Goal: Information Seeking & Learning: Check status

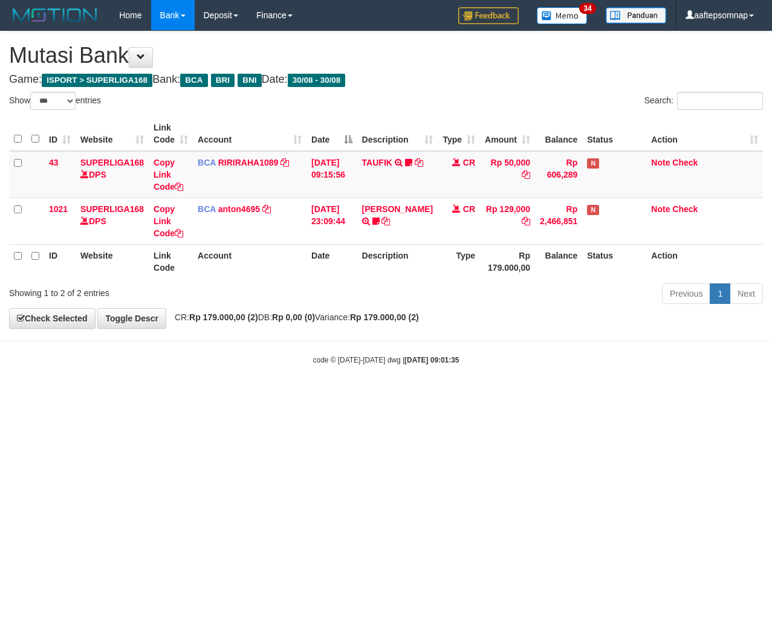
select select "***"
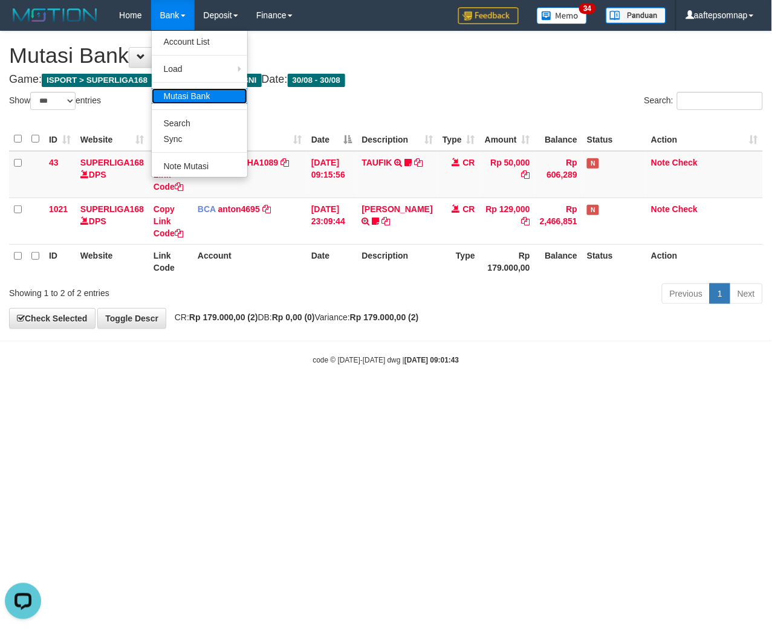
click at [196, 99] on link "Mutasi Bank" at bounding box center [199, 96] width 95 height 16
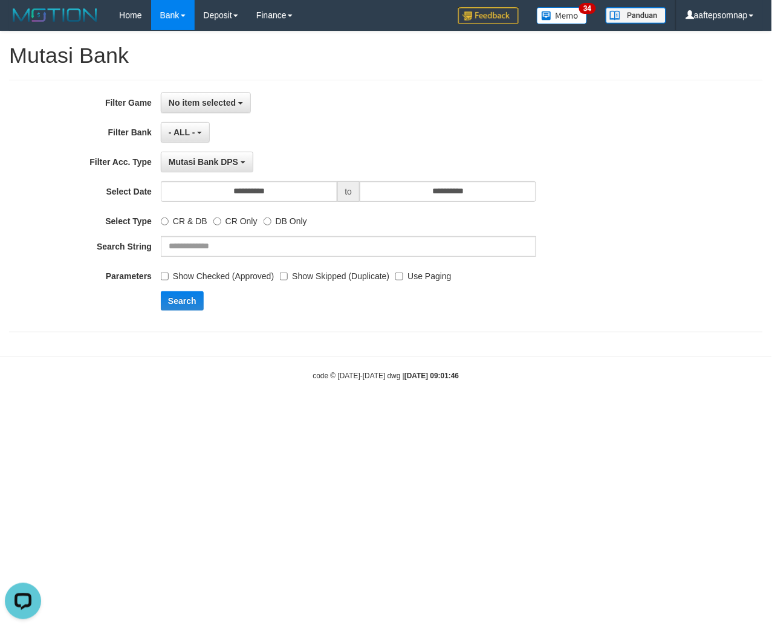
click at [219, 117] on div "**********" at bounding box center [321, 205] width 643 height 227
click at [222, 108] on button "No item selected" at bounding box center [206, 102] width 90 height 21
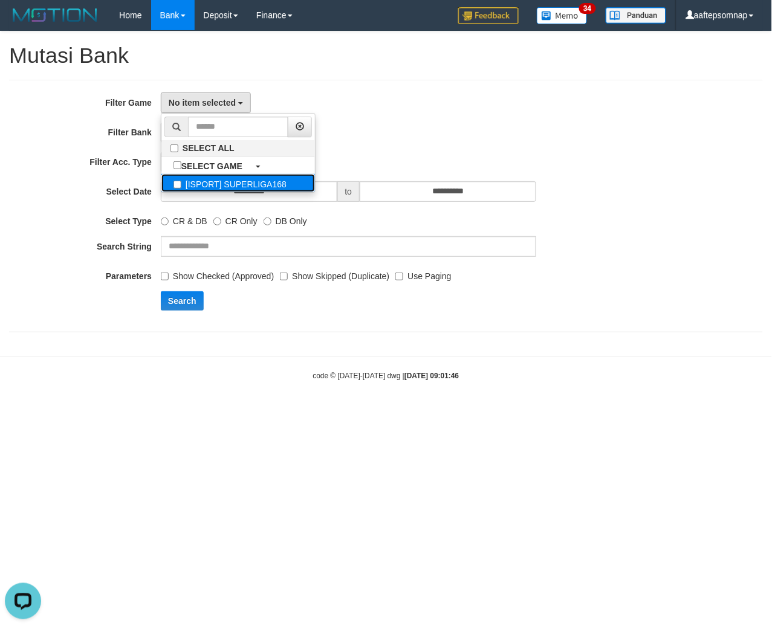
click at [215, 187] on label "[ISPORT] SUPERLIGA168" at bounding box center [237, 183] width 153 height 18
select select "***"
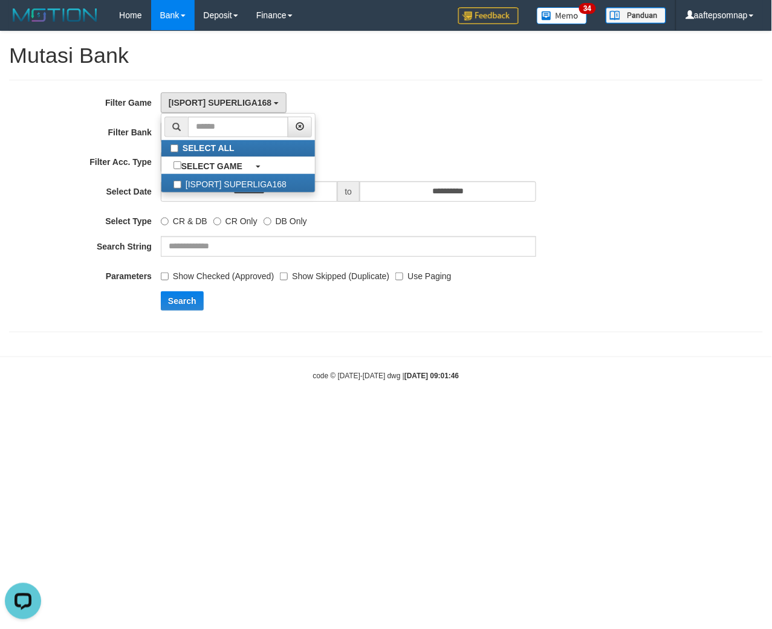
scroll to position [10, 0]
click at [509, 112] on div "[ISPORT] SUPERLIGA168 SELECT ALL SELECT GAME [ISPORT] SUPERLIGA168" at bounding box center [348, 102] width 375 height 21
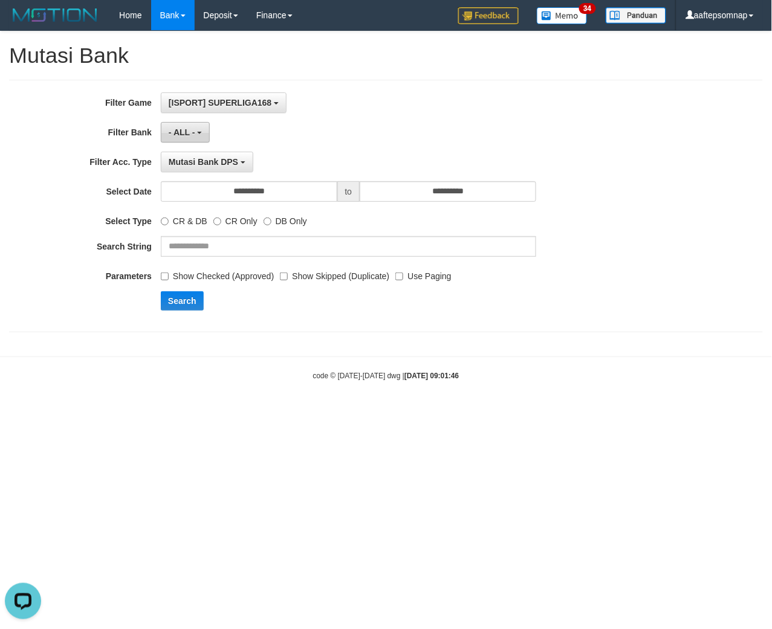
click at [198, 130] on button "- ALL -" at bounding box center [185, 132] width 49 height 21
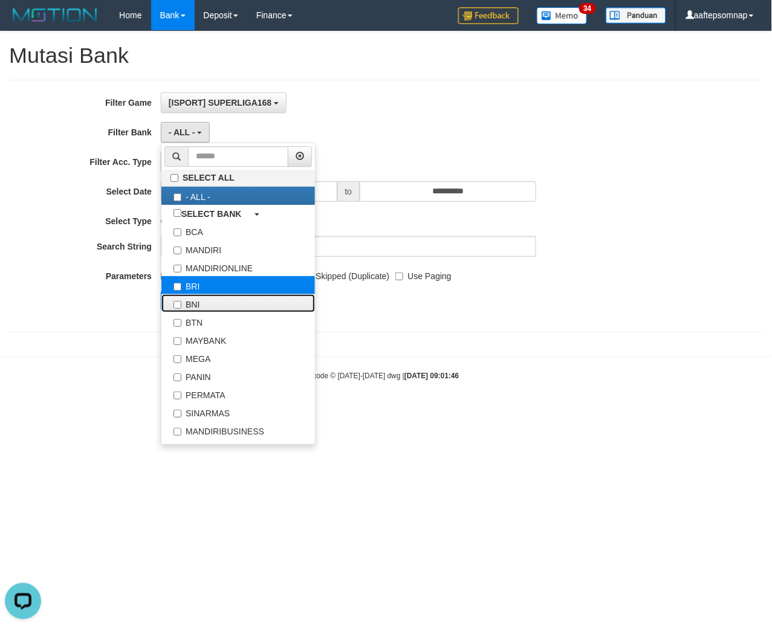
drag, startPoint x: 216, startPoint y: 298, endPoint x: 213, endPoint y: 287, distance: 11.1
click at [215, 298] on label "BNI" at bounding box center [237, 303] width 153 height 18
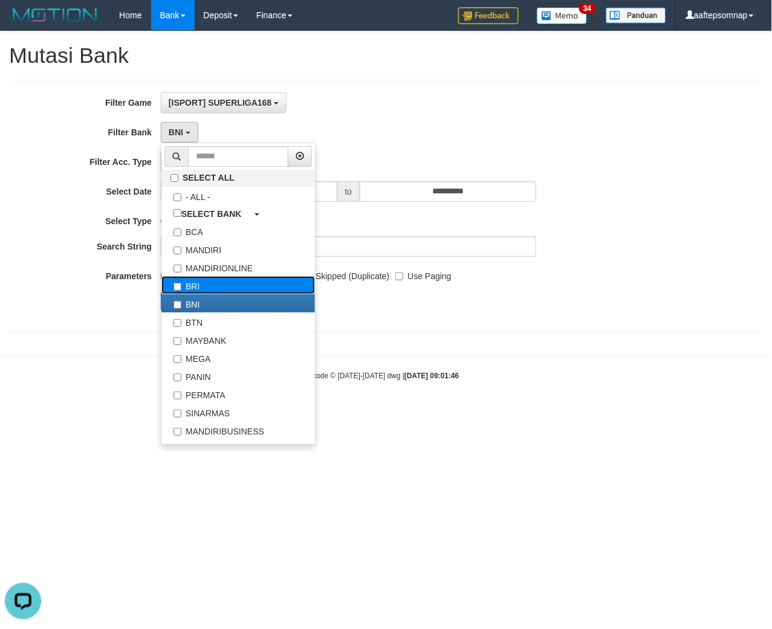
click at [213, 287] on label "BRI" at bounding box center [237, 285] width 153 height 18
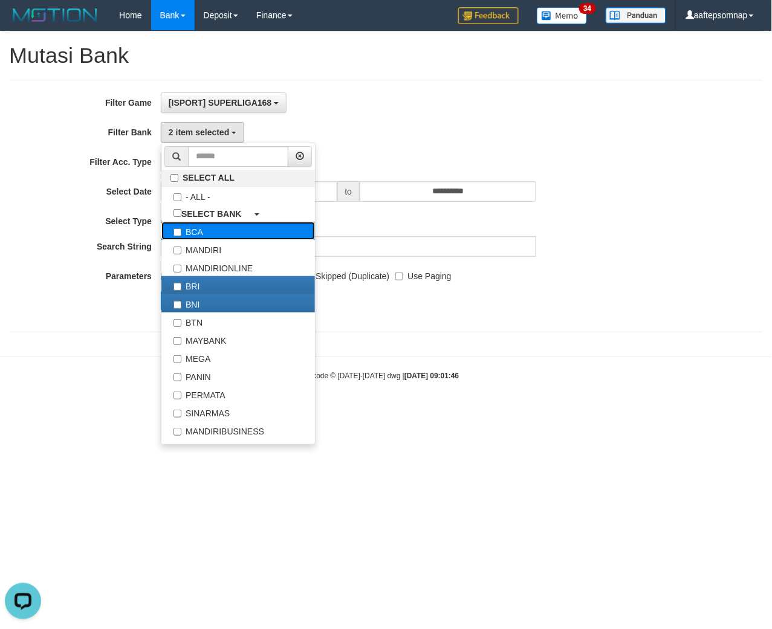
click at [186, 234] on label "BCA" at bounding box center [237, 231] width 153 height 18
select select "***"
drag, startPoint x: 111, startPoint y: 337, endPoint x: 190, endPoint y: 337, distance: 79.2
click at [112, 337] on div "**********" at bounding box center [386, 187] width 772 height 313
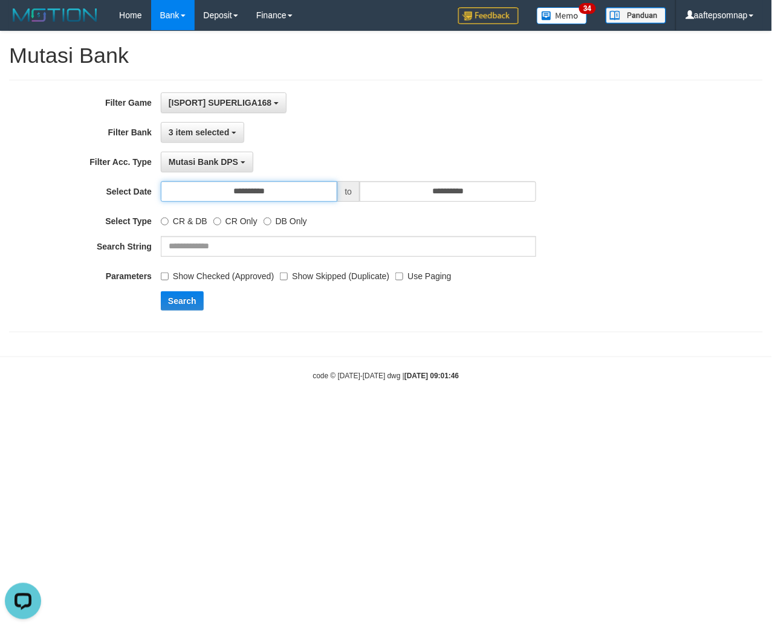
drag, startPoint x: 299, startPoint y: 195, endPoint x: 294, endPoint y: 211, distance: 17.6
click at [299, 195] on input "**********" at bounding box center [249, 191] width 176 height 21
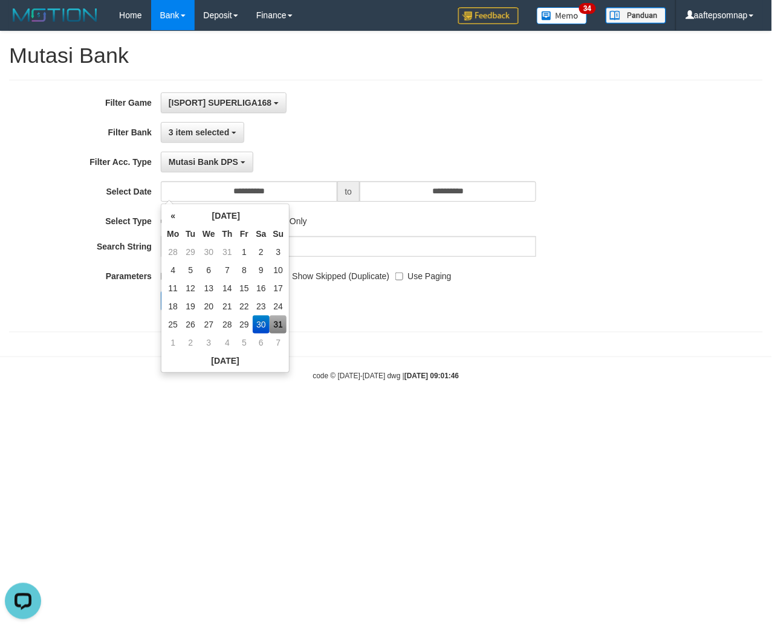
click at [280, 328] on td "31" at bounding box center [278, 324] width 17 height 18
type input "**********"
click at [195, 412] on html "Toggle navigation Home Bank Account List Load By Website Group [ISPORT] SUPERLI…" at bounding box center [386, 206] width 772 height 412
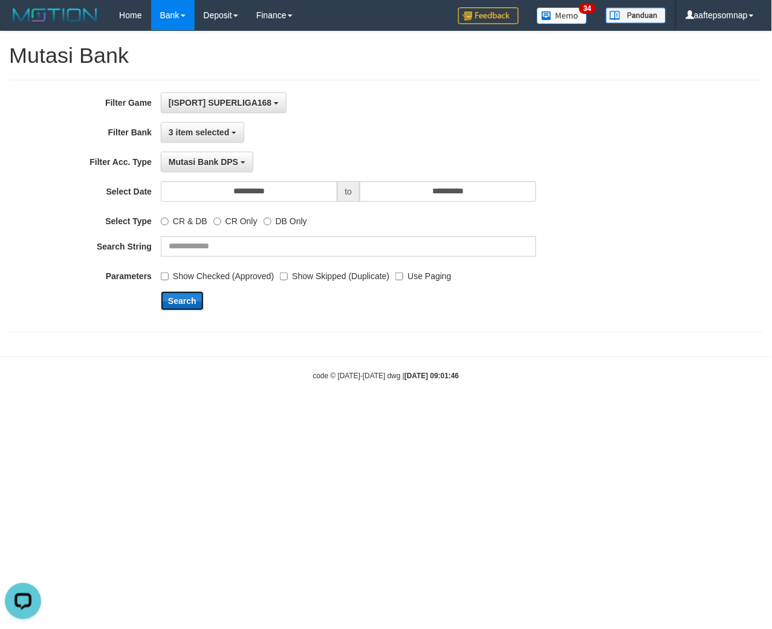
click at [184, 295] on button "Search" at bounding box center [182, 300] width 43 height 19
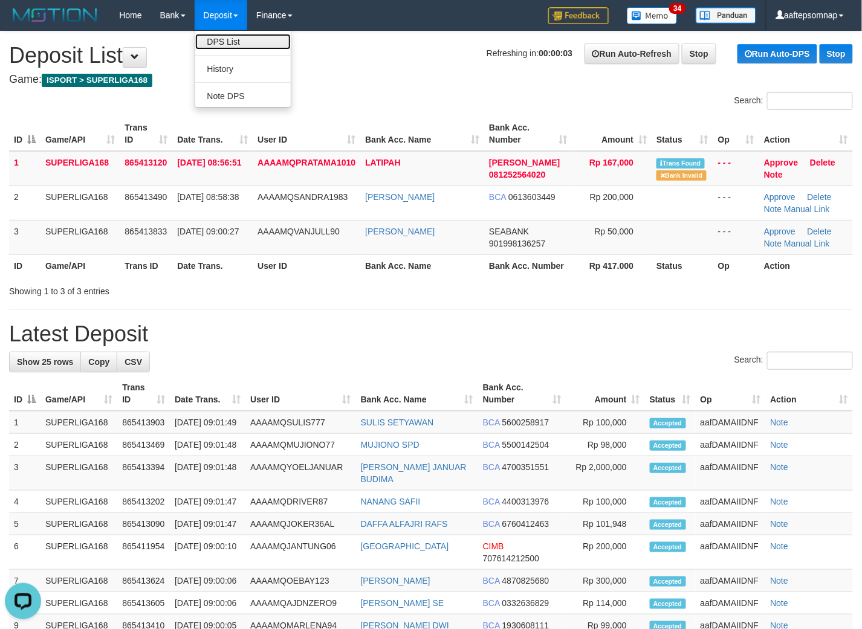
click at [233, 37] on link "DPS List" at bounding box center [242, 42] width 95 height 16
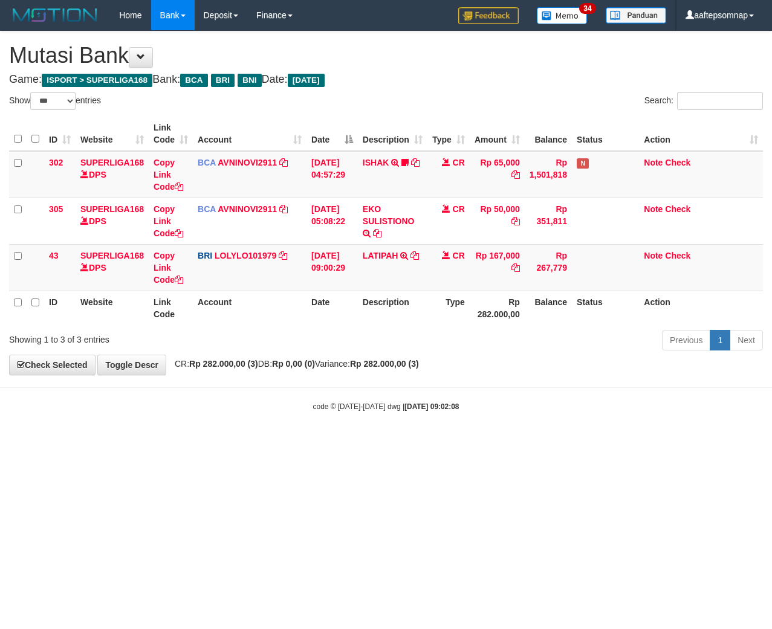
select select "***"
drag, startPoint x: 657, startPoint y: 436, endPoint x: 766, endPoint y: 392, distance: 117.4
click at [663, 429] on body "Toggle navigation Home Bank Account List Load By Website Group [ISPORT] SUPERLI…" at bounding box center [386, 221] width 772 height 442
click at [389, 302] on th "Description" at bounding box center [392, 308] width 69 height 34
click at [388, 302] on th "Description" at bounding box center [392, 308] width 69 height 34
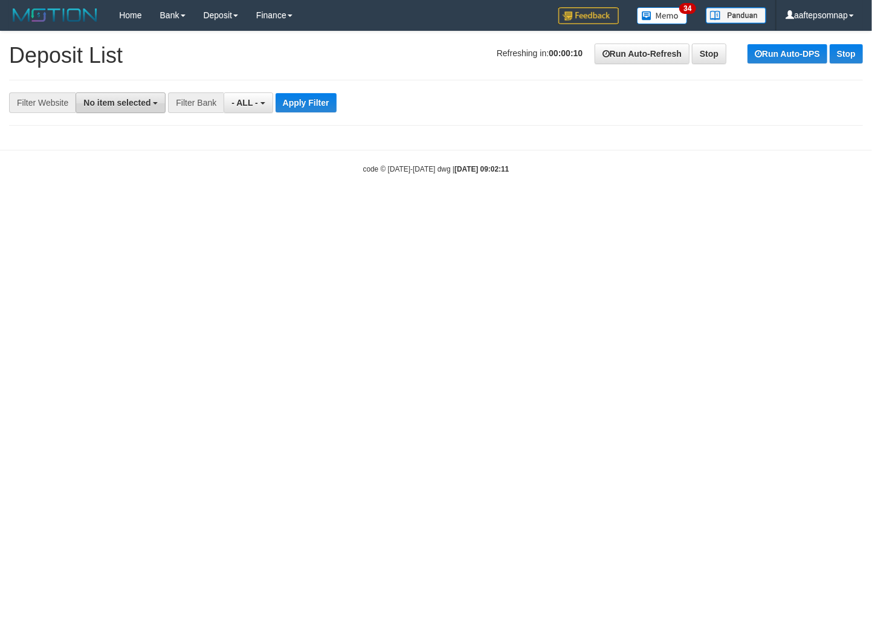
click at [141, 102] on span "No item selected" at bounding box center [116, 103] width 67 height 10
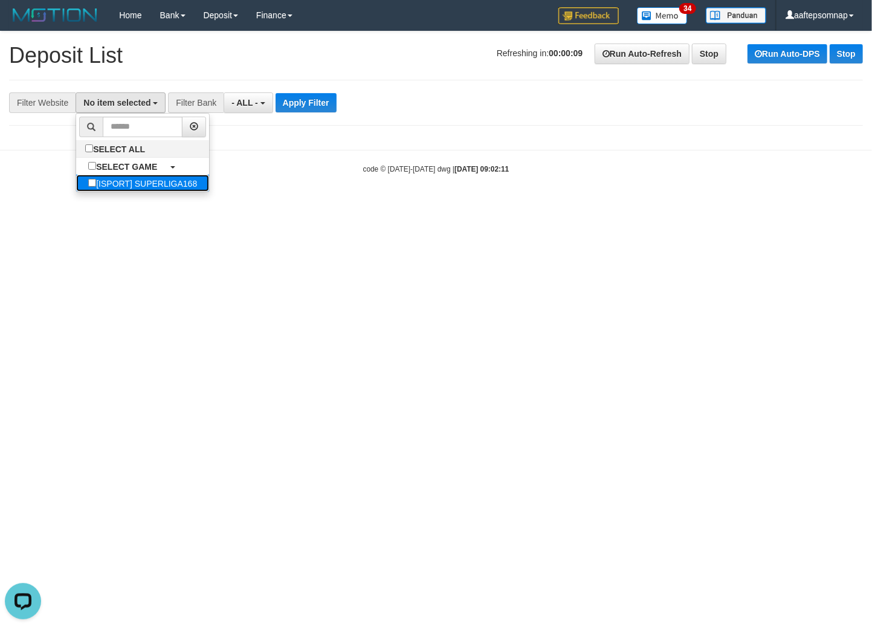
drag, startPoint x: 149, startPoint y: 177, endPoint x: 179, endPoint y: 177, distance: 30.2
click at [150, 177] on label "[ISPORT] SUPERLIGA168" at bounding box center [142, 183] width 133 height 17
select select "***"
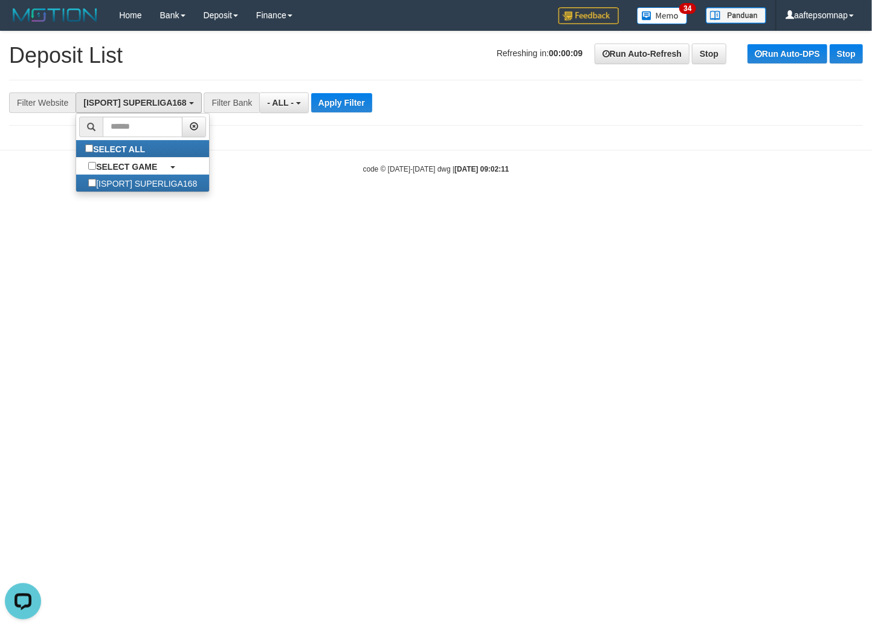
scroll to position [10, 0]
drag, startPoint x: 308, startPoint y: 166, endPoint x: 299, endPoint y: 0, distance: 166.5
click at [308, 164] on div "code © 2012-2018 dwg | 2025/08/31 09:02:11" at bounding box center [436, 169] width 872 height 12
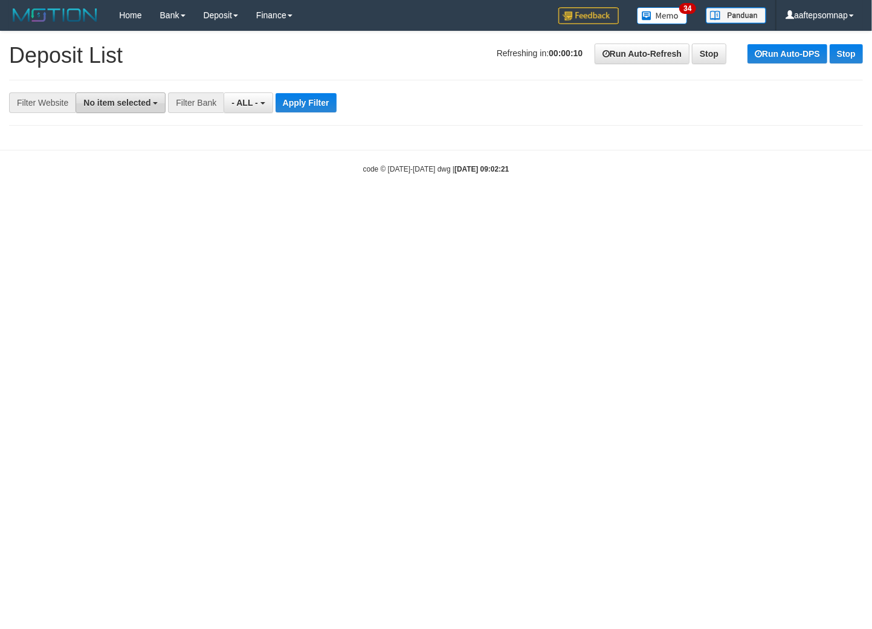
click at [158, 101] on button "No item selected" at bounding box center [121, 102] width 90 height 21
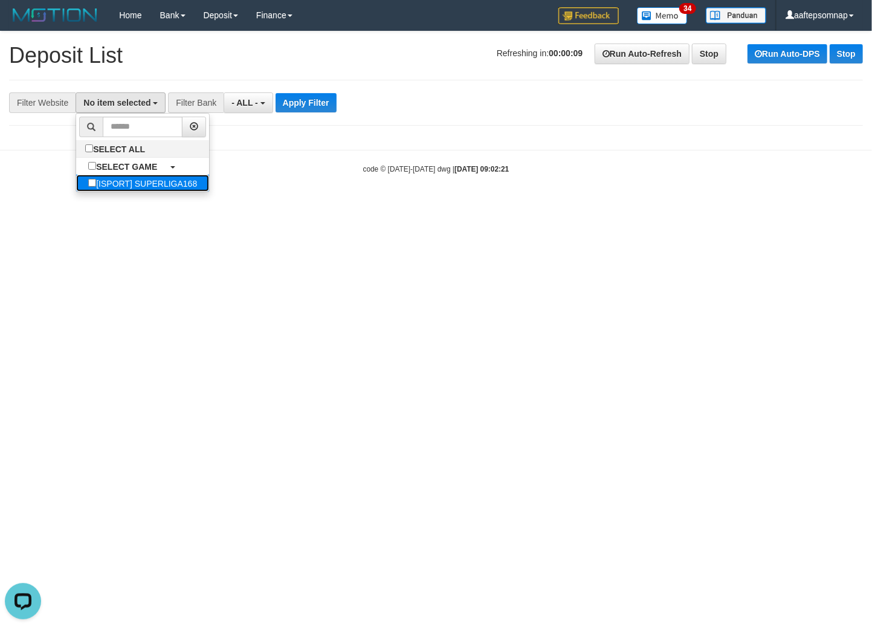
click at [156, 183] on label "[ISPORT] SUPERLIGA168" at bounding box center [142, 183] width 133 height 17
select select "***"
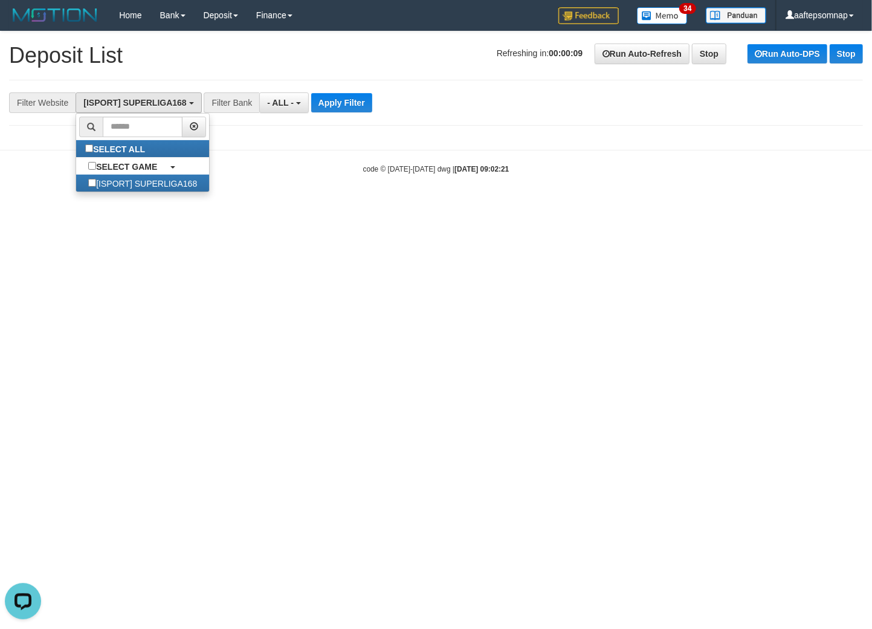
scroll to position [10, 0]
drag, startPoint x: 334, startPoint y: 176, endPoint x: 359, endPoint y: 95, distance: 84.7
click at [337, 170] on body "Toggle navigation Home Bank Account List Load By Website Group [ISPORT] SUPERLI…" at bounding box center [436, 102] width 872 height 205
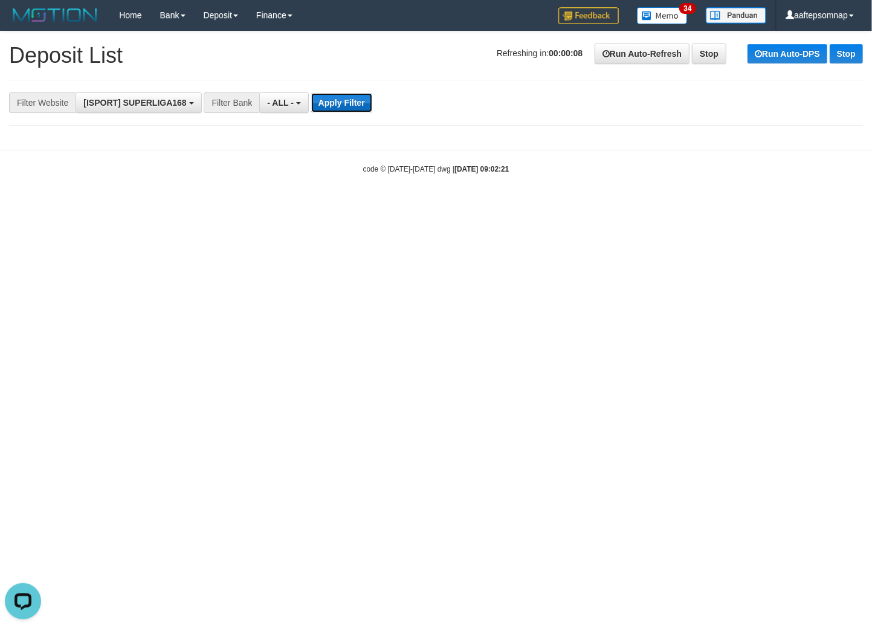
drag, startPoint x: 355, startPoint y: 99, endPoint x: 364, endPoint y: 106, distance: 11.2
click at [355, 100] on button "Apply Filter" at bounding box center [341, 102] width 61 height 19
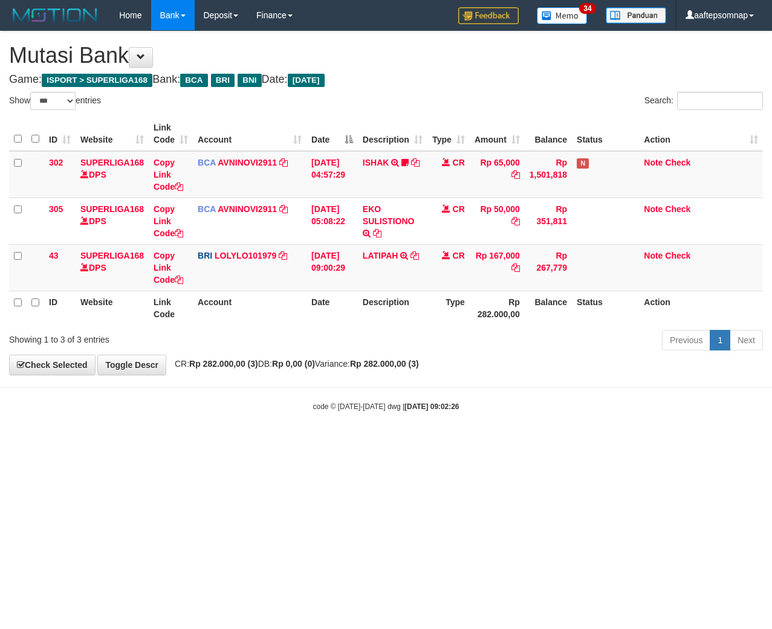
select select "***"
click at [408, 442] on html "Toggle navigation Home Bank Account List Load By Website Group [ISPORT] SUPERLI…" at bounding box center [386, 221] width 772 height 442
drag, startPoint x: 409, startPoint y: 442, endPoint x: 442, endPoint y: 442, distance: 32.6
click at [411, 442] on html "Toggle navigation Home Bank Account List Load By Website Group [ISPORT] SUPERLI…" at bounding box center [386, 221] width 772 height 442
select select "***"
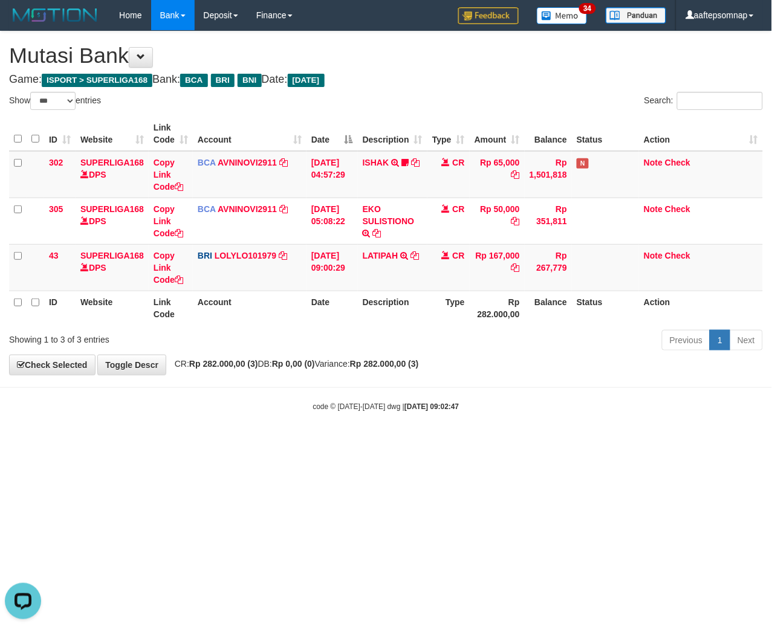
click at [553, 442] on html "Toggle navigation Home Bank Account List Load By Website Group [ISPORT] SUPERLI…" at bounding box center [386, 221] width 772 height 442
drag, startPoint x: 553, startPoint y: 487, endPoint x: 552, endPoint y: 458, distance: 29.0
click at [552, 442] on html "Toggle navigation Home Bank Account List Load By Website Group [ISPORT] SUPERLI…" at bounding box center [386, 221] width 772 height 442
select select "***"
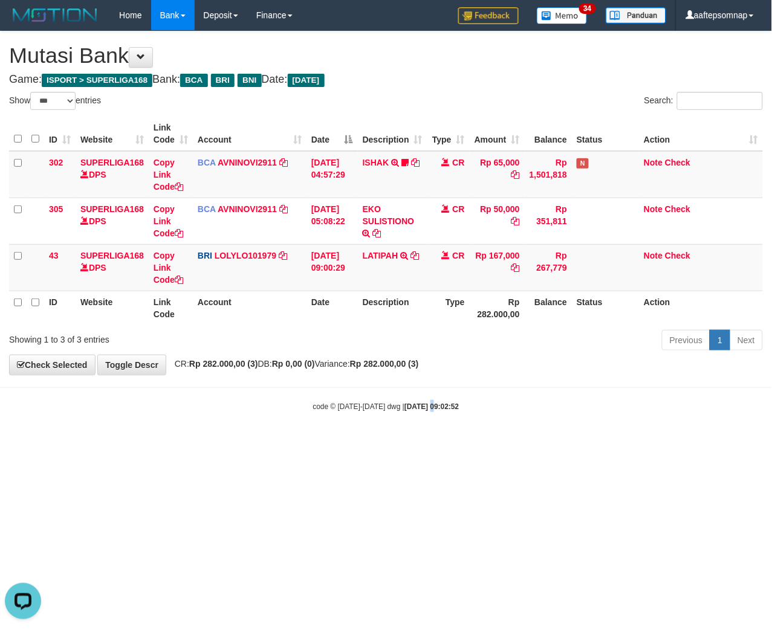
click at [421, 442] on html "Toggle navigation Home Bank Account List Load By Website Group [ISPORT] SUPERLI…" at bounding box center [386, 221] width 772 height 442
click at [416, 442] on html "Toggle navigation Home Bank Account List Load By Website Group [ISPORT] SUPERLI…" at bounding box center [386, 221] width 772 height 442
drag, startPoint x: 341, startPoint y: 402, endPoint x: 335, endPoint y: 394, distance: 9.6
click at [337, 402] on small "code © 2012-2018 dwg | 2025/08/31 09:02:52" at bounding box center [386, 406] width 146 height 8
drag, startPoint x: 335, startPoint y: 393, endPoint x: 370, endPoint y: 343, distance: 61.7
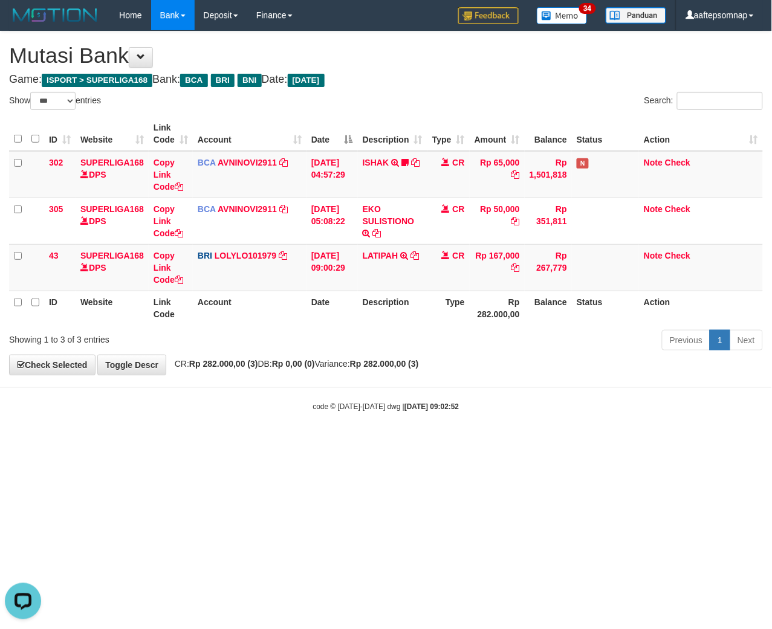
click at [336, 393] on body "Toggle navigation Home Bank Account List Load By Website Group [ISPORT] SUPERLI…" at bounding box center [386, 221] width 772 height 442
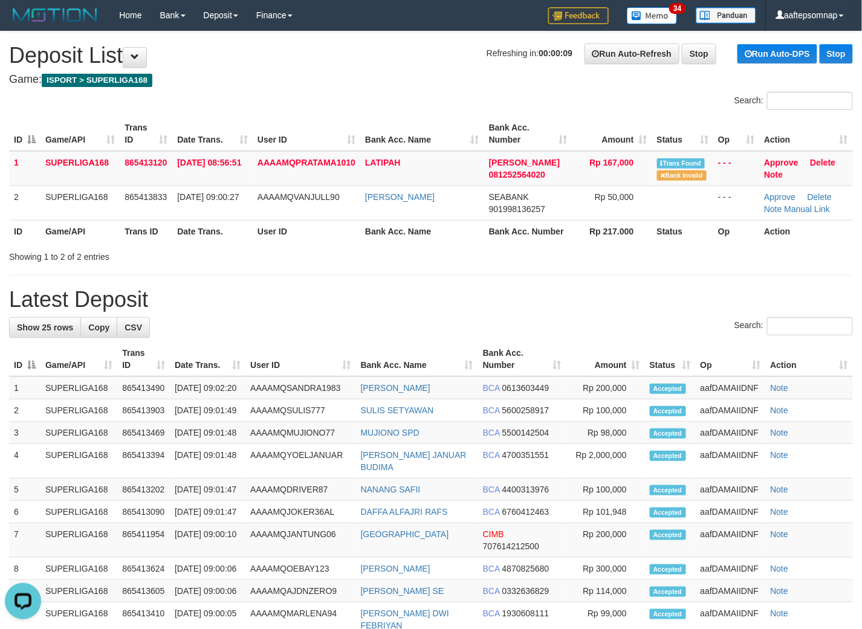
click at [348, 292] on h1 "Latest Deposit" at bounding box center [431, 300] width 844 height 24
click at [349, 292] on h1 "Latest Deposit" at bounding box center [431, 300] width 844 height 24
click at [319, 299] on h1 "Latest Deposit" at bounding box center [431, 300] width 844 height 24
click at [540, 312] on div "**********" at bounding box center [431, 559] width 862 height 1057
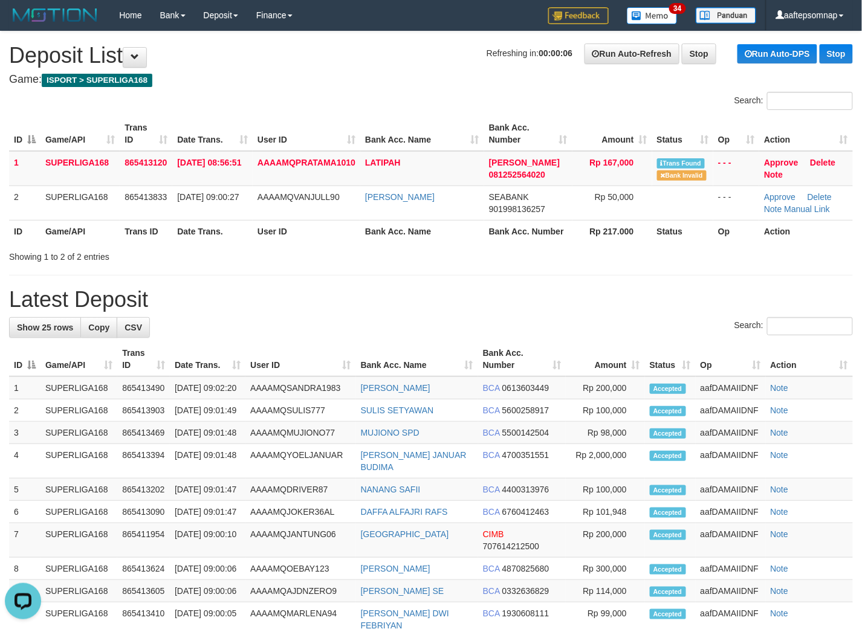
click at [538, 307] on h1 "Latest Deposit" at bounding box center [431, 300] width 844 height 24
click at [536, 307] on h1 "Latest Deposit" at bounding box center [431, 300] width 844 height 24
click at [489, 311] on div "**********" at bounding box center [431, 559] width 862 height 1057
click at [490, 311] on div "**********" at bounding box center [431, 559] width 862 height 1057
click at [492, 309] on h1 "Latest Deposit" at bounding box center [431, 300] width 844 height 24
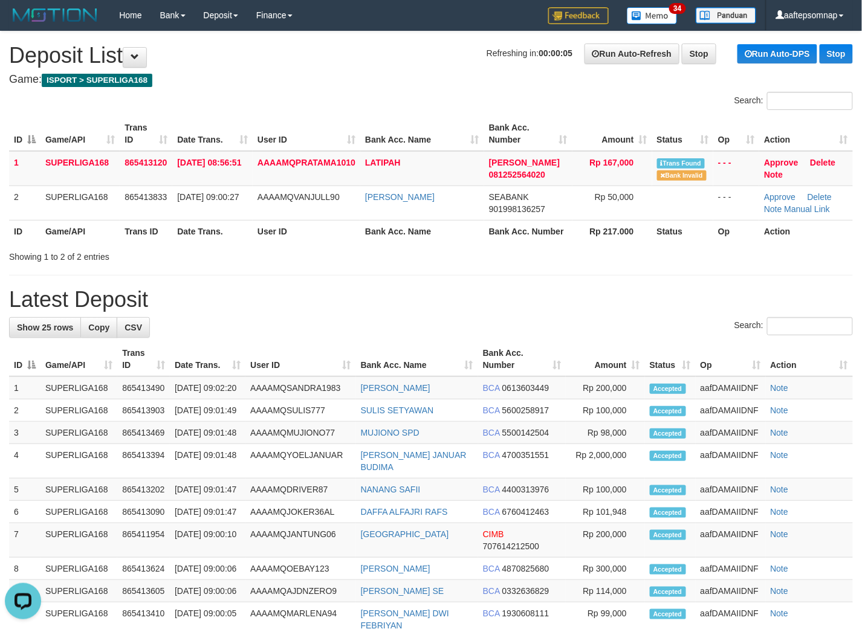
click at [445, 320] on div "Search:" at bounding box center [431, 327] width 844 height 21
drag, startPoint x: 446, startPoint y: 318, endPoint x: 456, endPoint y: 323, distance: 10.8
click at [450, 318] on div "Search:" at bounding box center [431, 327] width 844 height 21
click at [494, 298] on h1 "Latest Deposit" at bounding box center [431, 300] width 844 height 24
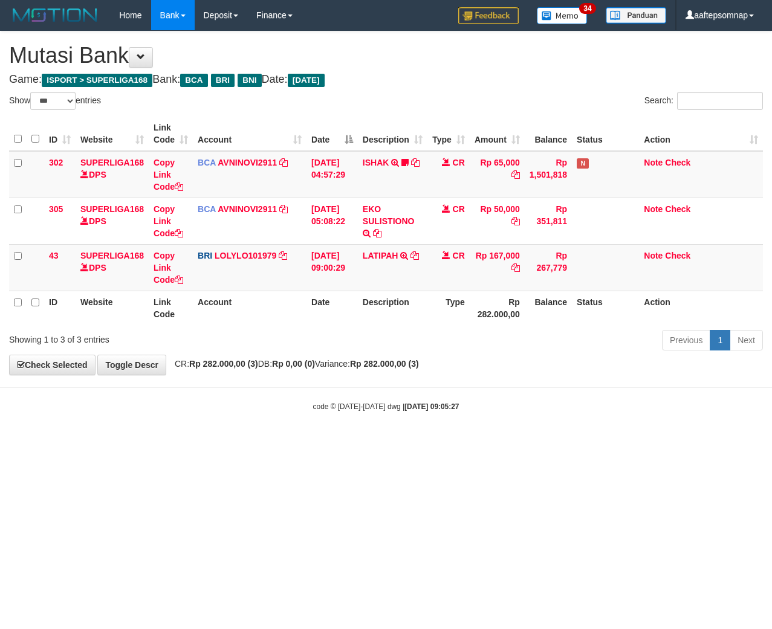
select select "***"
click at [418, 257] on icon at bounding box center [414, 255] width 8 height 8
click at [417, 257] on icon at bounding box center [414, 255] width 8 height 8
click at [511, 442] on html "Toggle navigation Home Bank Account List Load By Website Group [ISPORT] SUPERLI…" at bounding box center [386, 221] width 772 height 442
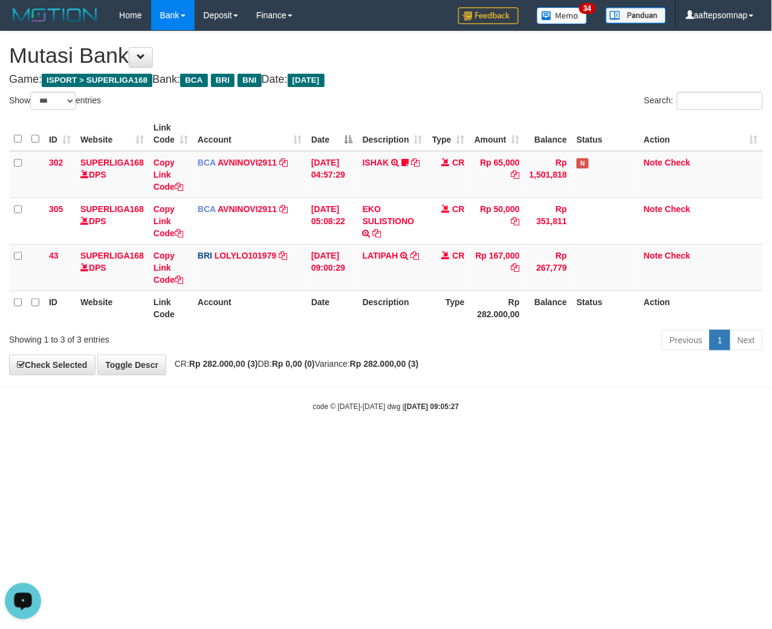
click at [520, 442] on html "Toggle navigation Home Bank Account List Load By Website Group [ISPORT] SUPERLI…" at bounding box center [386, 221] width 772 height 442
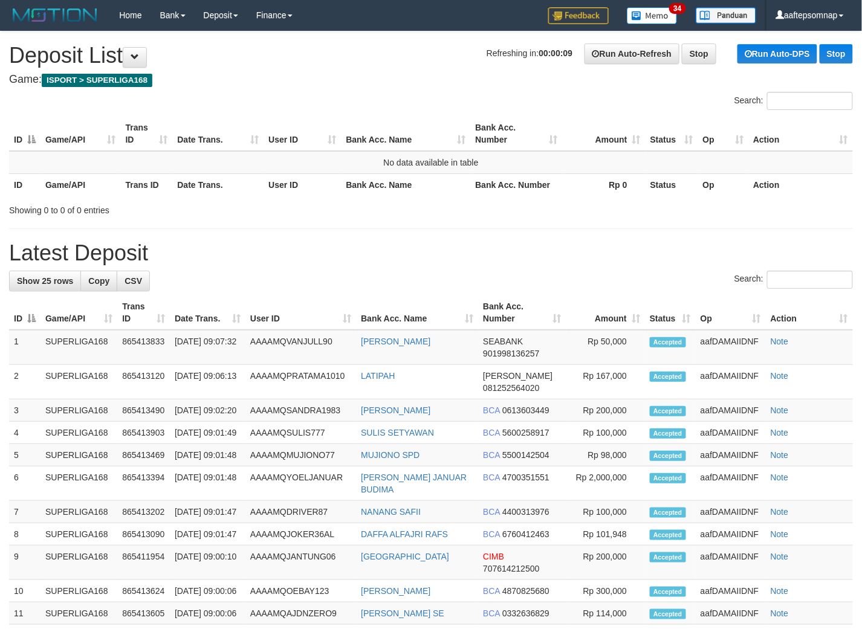
drag, startPoint x: 436, startPoint y: 227, endPoint x: 427, endPoint y: 228, distance: 8.5
click at [430, 228] on div "**********" at bounding box center [431, 542] width 862 height 1023
click at [427, 228] on div "**********" at bounding box center [431, 542] width 862 height 1023
click at [372, 76] on h4 "Game: ISPORT > SUPERLIGA168" at bounding box center [431, 80] width 844 height 12
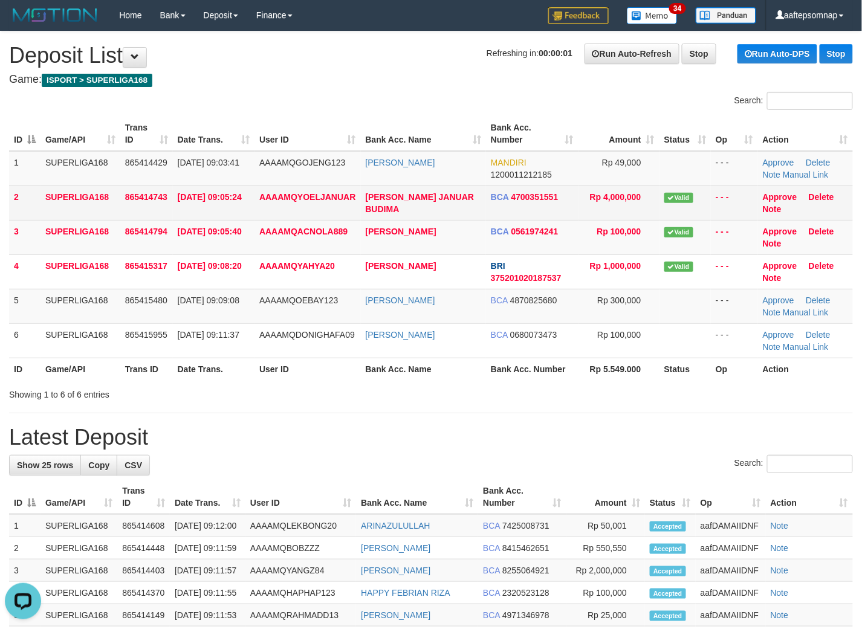
click at [447, 186] on td "[PERSON_NAME] JANUAR BUDIMA" at bounding box center [423, 203] width 125 height 34
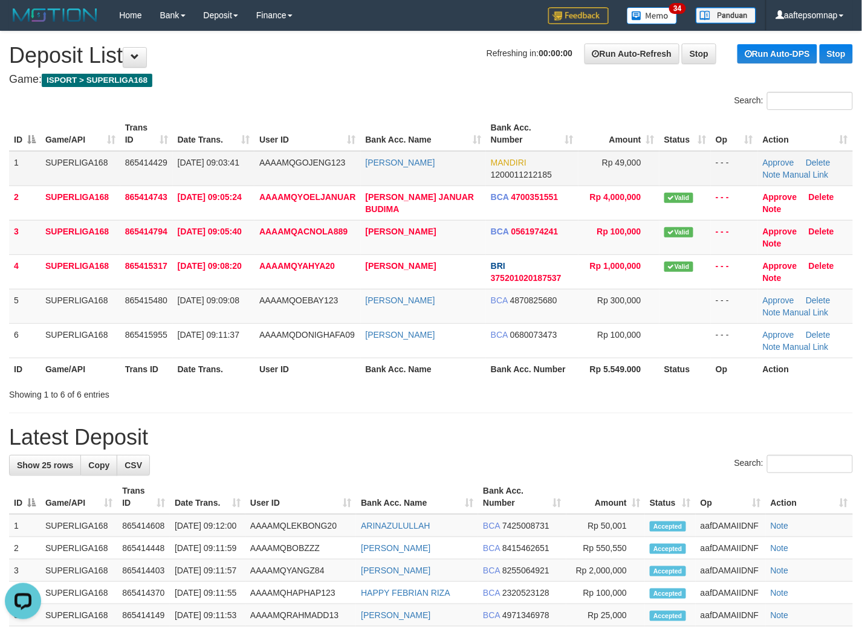
click at [455, 162] on td "[PERSON_NAME]" at bounding box center [423, 168] width 125 height 35
drag, startPoint x: 451, startPoint y: 83, endPoint x: 444, endPoint y: 92, distance: 12.1
click at [457, 91] on div "**********" at bounding box center [431, 634] width 862 height 1207
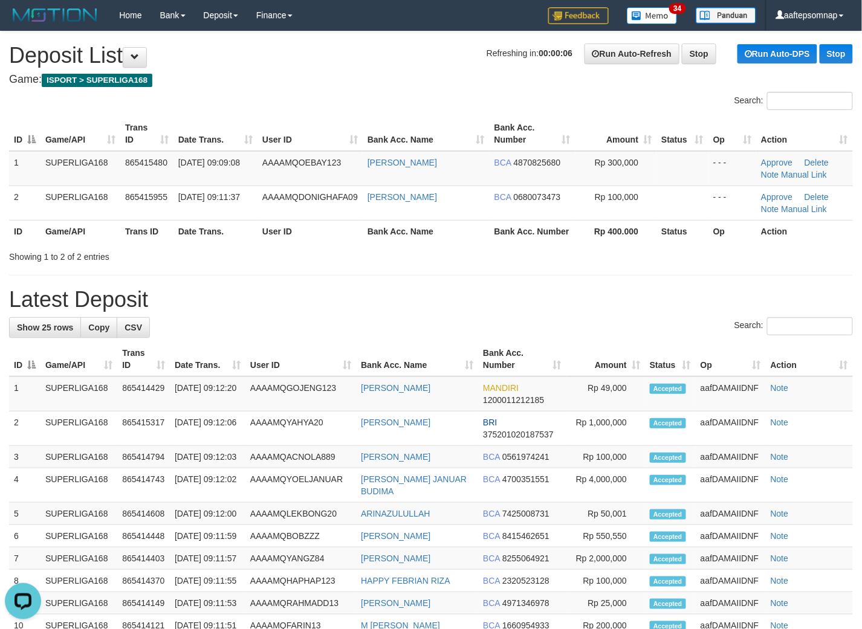
click at [486, 305] on h1 "Latest Deposit" at bounding box center [431, 300] width 844 height 24
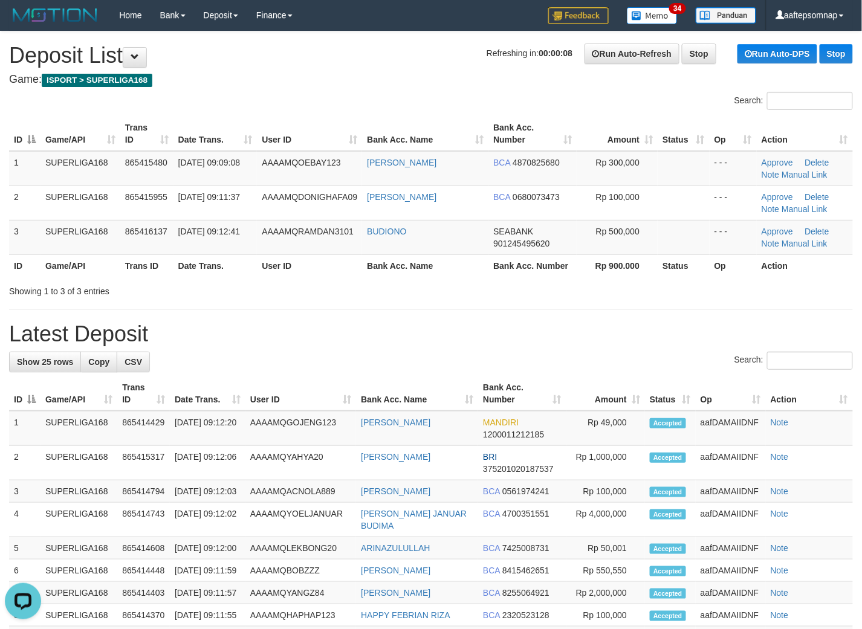
drag, startPoint x: 491, startPoint y: 324, endPoint x: 487, endPoint y: 315, distance: 9.5
click at [492, 324] on h1 "Latest Deposit" at bounding box center [431, 334] width 844 height 24
drag, startPoint x: 487, startPoint y: 309, endPoint x: 480, endPoint y: 293, distance: 17.1
click at [488, 309] on hr at bounding box center [431, 309] width 844 height 1
click at [373, 73] on div "**********" at bounding box center [431, 595] width 862 height 1128
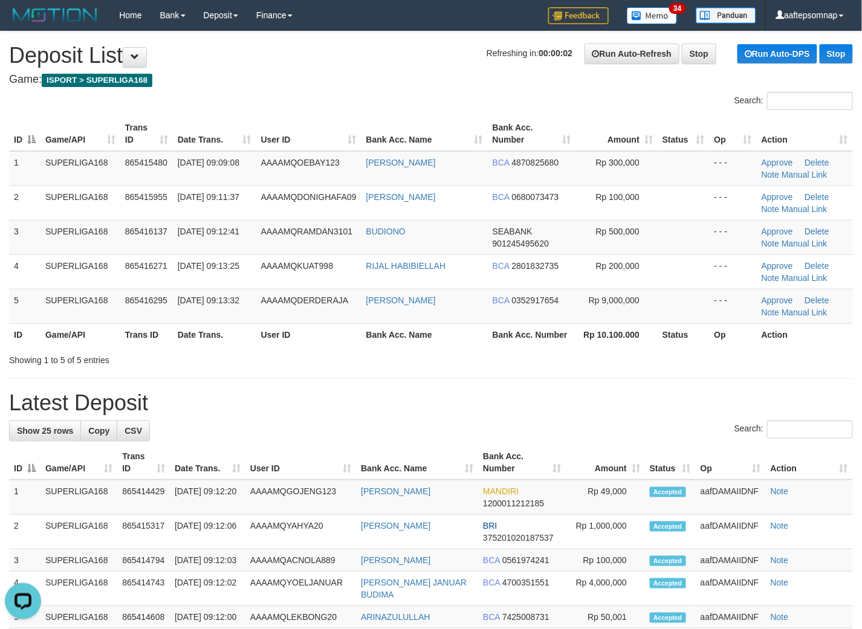
click at [367, 95] on div "Search:" at bounding box center [431, 102] width 862 height 21
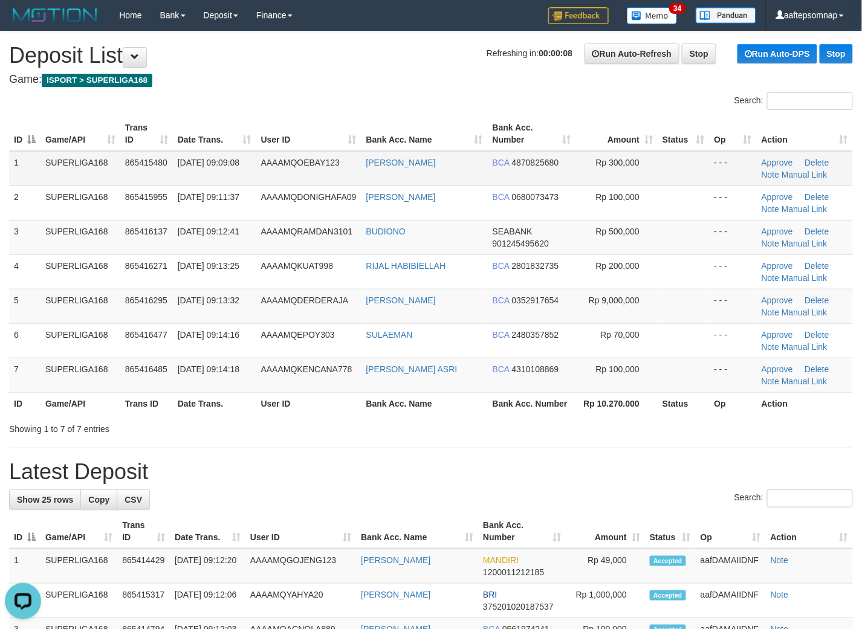
click at [654, 158] on td "Rp 300,000" at bounding box center [616, 168] width 82 height 35
click at [427, 105] on div "Search:" at bounding box center [431, 102] width 862 height 21
click at [510, 471] on h1 "Latest Deposit" at bounding box center [431, 472] width 844 height 24
click at [340, 115] on div "ID Game/API Trans ID Date Trans. User ID Bank Acc. Name Bank Acc. Number Amount…" at bounding box center [431, 265] width 862 height 305
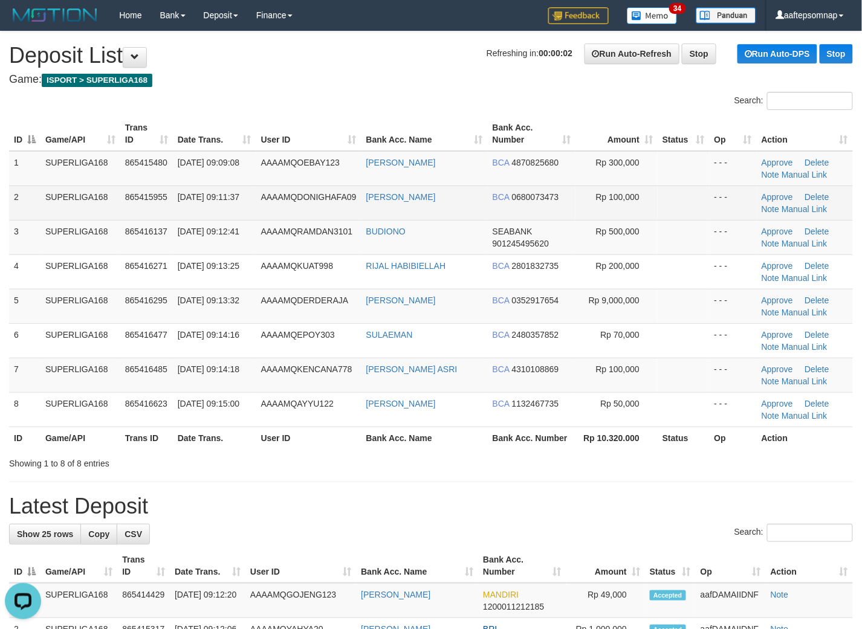
click at [468, 224] on td "BUDIONO" at bounding box center [424, 237] width 126 height 34
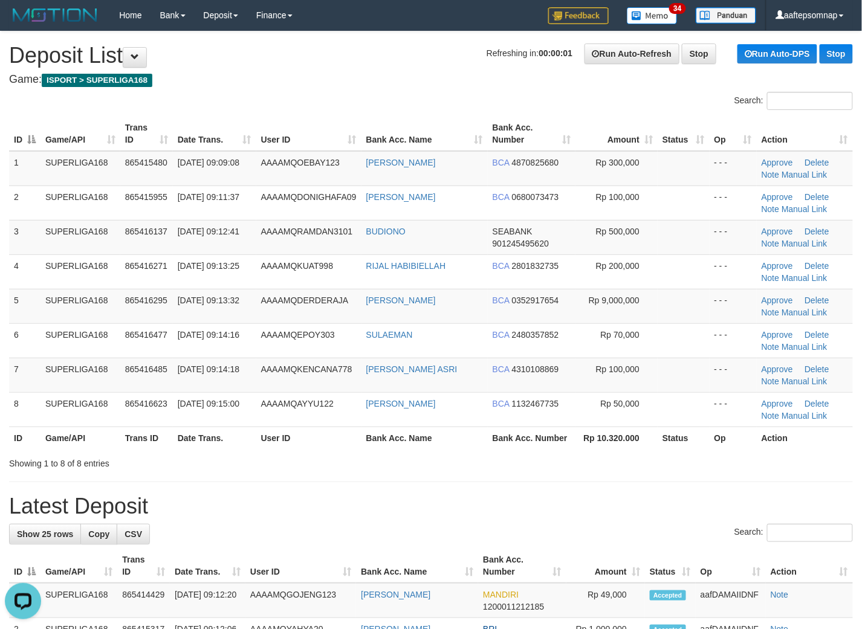
click at [429, 8] on div "Home Bank Account List Load By Website Group [ISPORT] SUPERLIGA168 By Load Grou…" at bounding box center [431, 15] width 844 height 31
drag, startPoint x: 453, startPoint y: 59, endPoint x: 467, endPoint y: 73, distance: 19.7
click at [466, 56] on h1 "Refreshing in: 00:00:01 Run Auto-Refresh Stop Run Auto-DPS Stop Deposit List" at bounding box center [431, 56] width 844 height 24
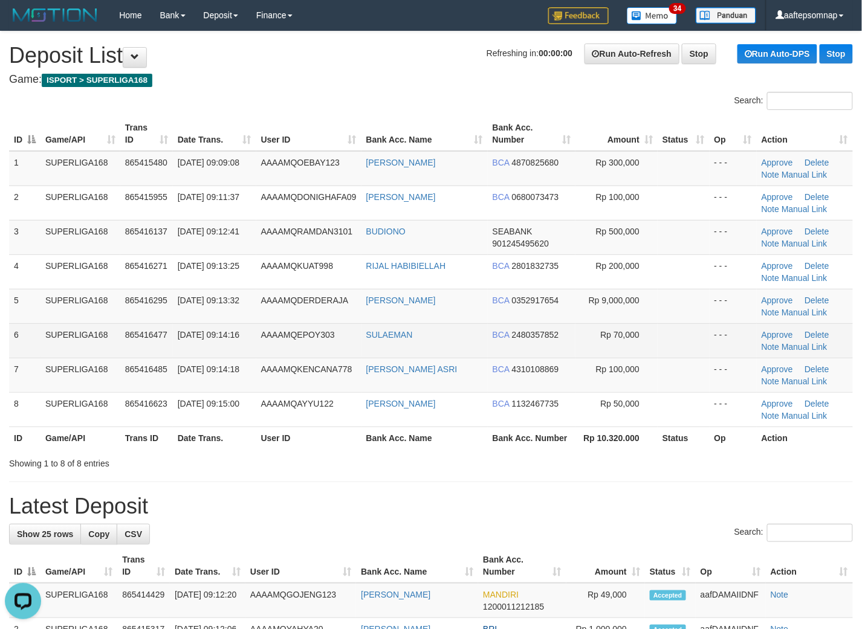
drag, startPoint x: 473, startPoint y: 358, endPoint x: 467, endPoint y: 330, distance: 29.0
click at [472, 358] on td "[PERSON_NAME] ASRI" at bounding box center [424, 375] width 126 height 34
click at [466, 329] on td "SULAEMAN" at bounding box center [424, 340] width 126 height 34
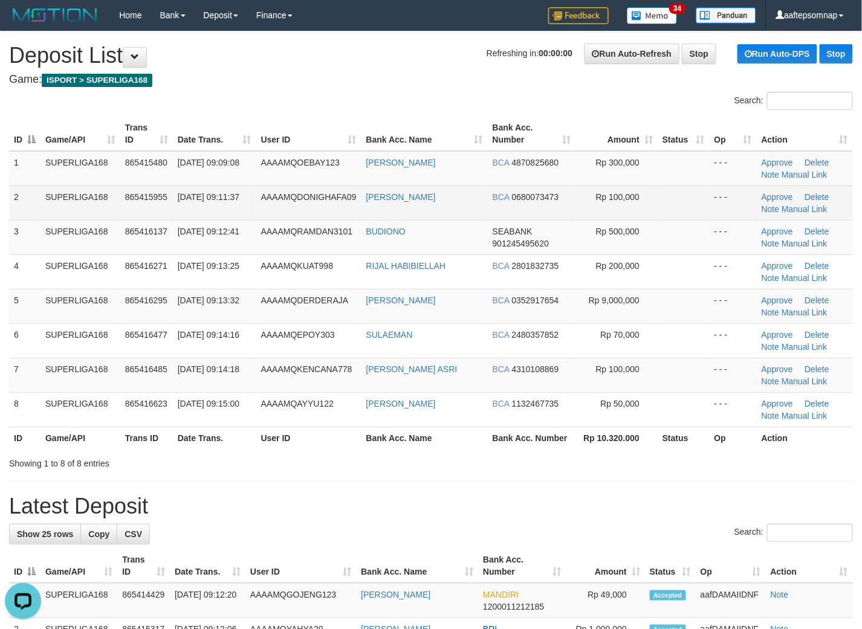
click at [470, 216] on td "[PERSON_NAME]" at bounding box center [424, 203] width 126 height 34
click at [477, 186] on td "[PERSON_NAME]" at bounding box center [424, 203] width 126 height 34
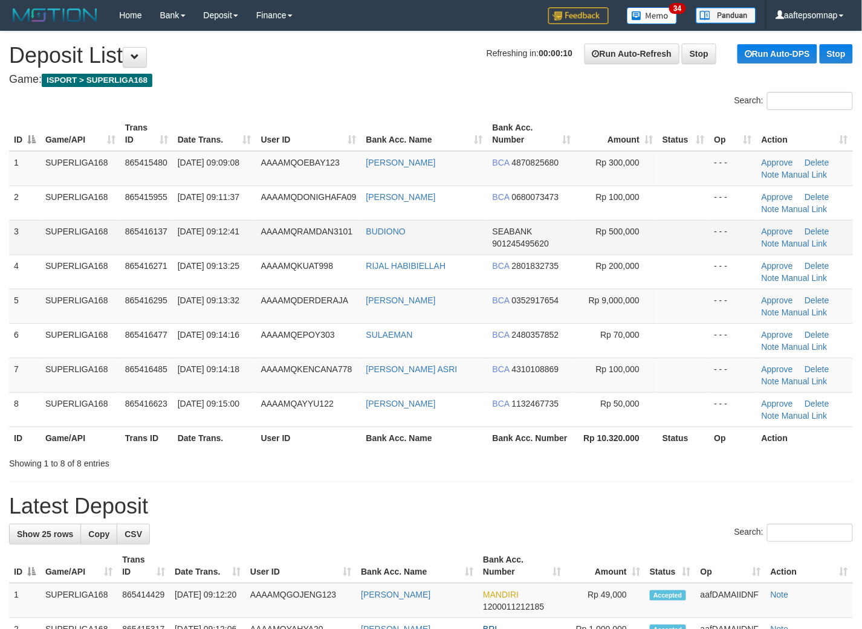
click at [459, 230] on td "BUDIONO" at bounding box center [424, 237] width 126 height 34
click at [431, 82] on h4 "Game: ISPORT > SUPERLIGA168" at bounding box center [431, 80] width 844 height 12
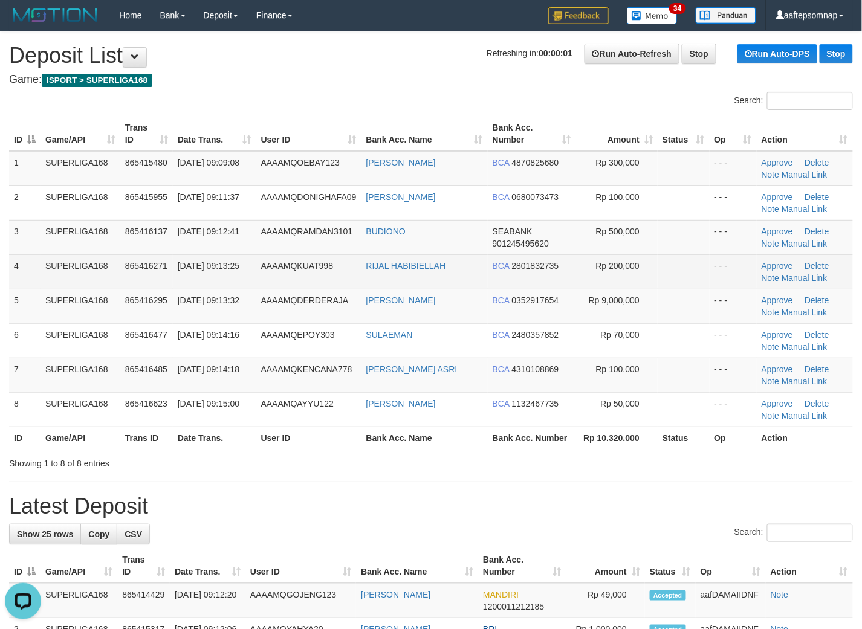
click at [477, 282] on td "RIJAL HABIBIELLAH" at bounding box center [424, 271] width 126 height 34
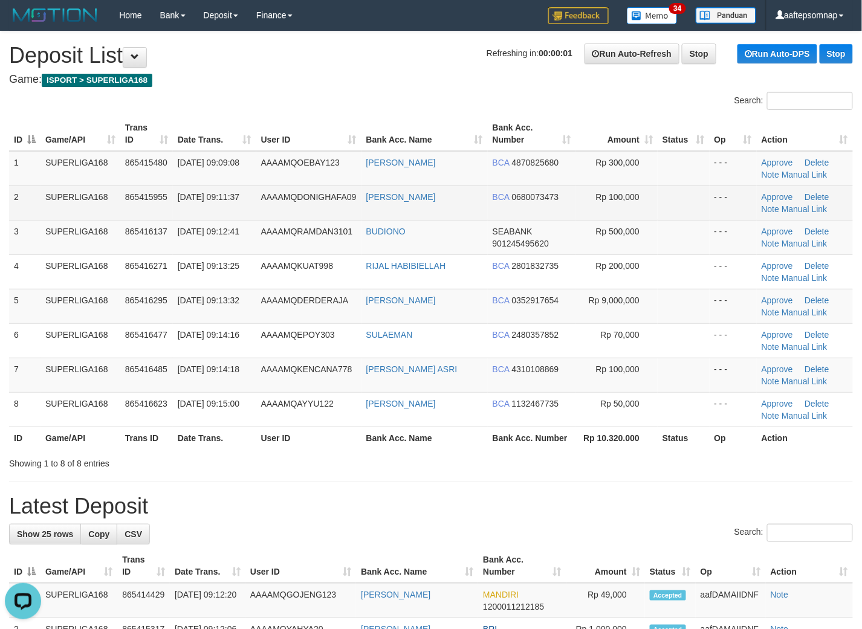
click at [476, 195] on td "[PERSON_NAME]" at bounding box center [424, 203] width 126 height 34
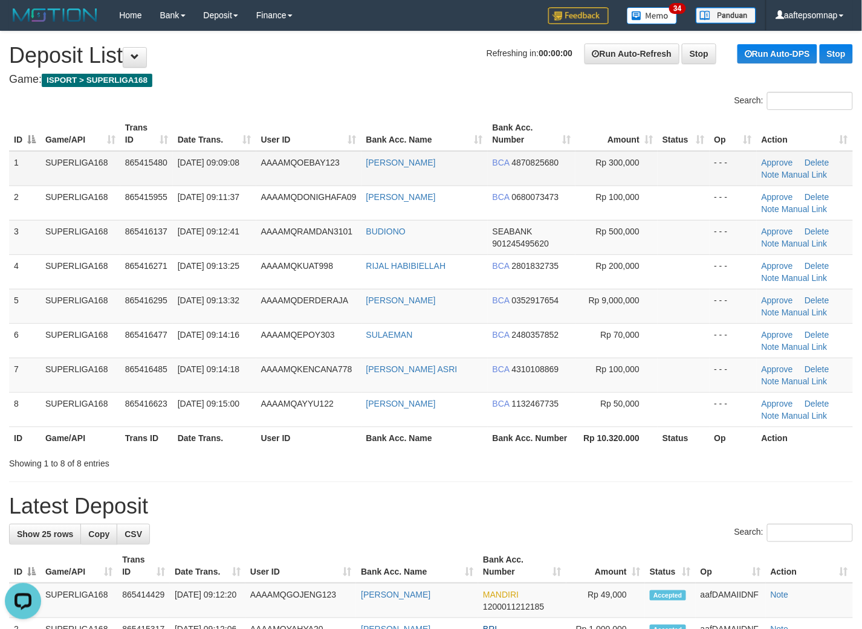
click at [479, 159] on td "[PERSON_NAME]" at bounding box center [424, 168] width 126 height 35
click at [442, 83] on h4 "Game: ISPORT > SUPERLIGA168" at bounding box center [431, 80] width 844 height 12
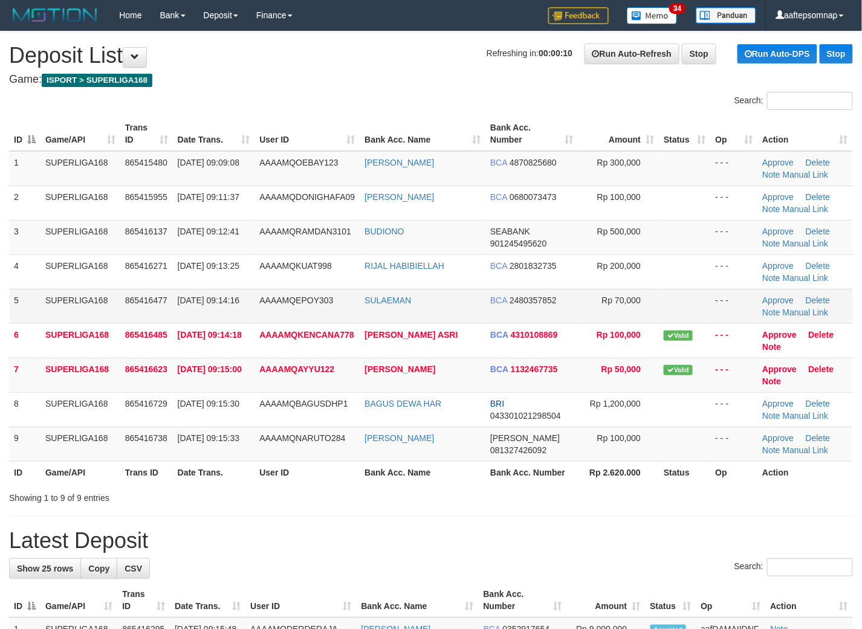
click at [480, 299] on td "SULAEMAN" at bounding box center [423, 306] width 126 height 34
click at [483, 444] on td "MARNO NOTO SUMARNO" at bounding box center [423, 444] width 126 height 34
click at [473, 297] on td "SULAEMAN" at bounding box center [423, 306] width 126 height 34
click at [474, 298] on td "SULAEMAN" at bounding box center [423, 306] width 126 height 34
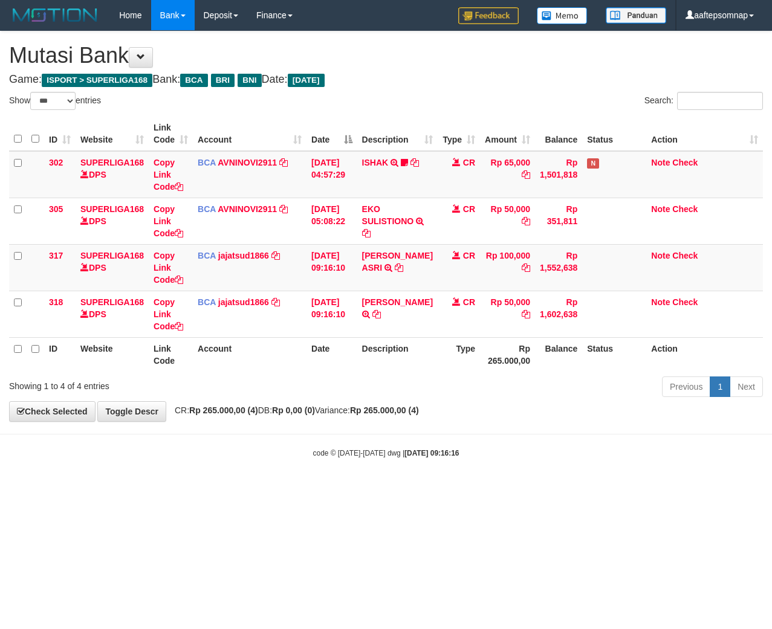
select select "***"
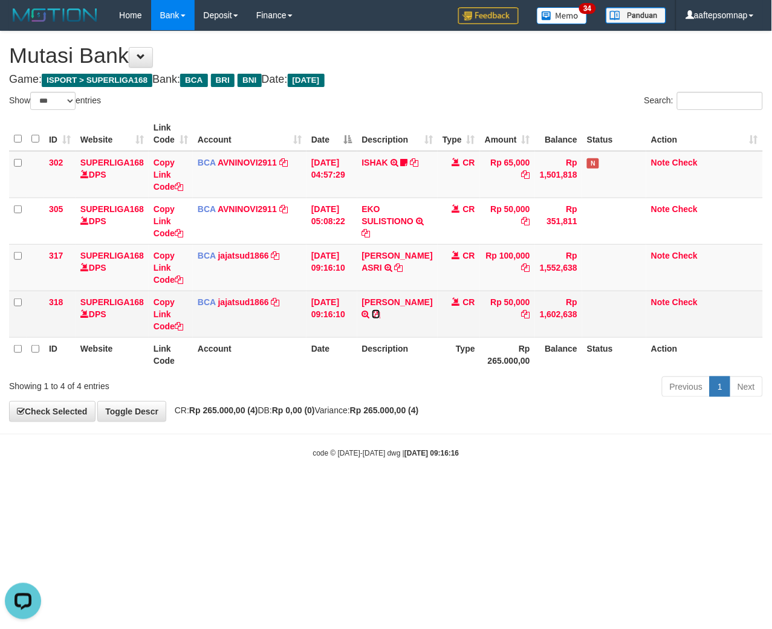
click at [377, 310] on icon at bounding box center [376, 314] width 8 height 8
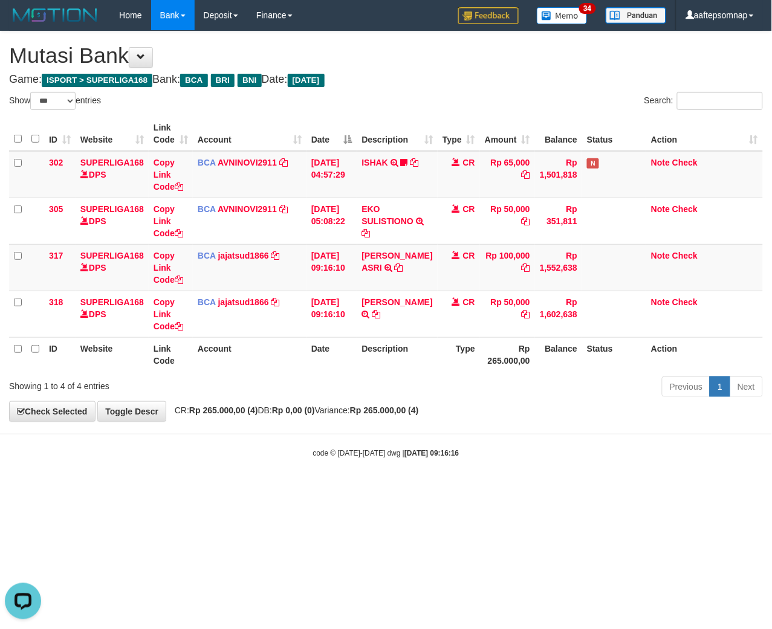
drag, startPoint x: 277, startPoint y: 561, endPoint x: 284, endPoint y: 557, distance: 8.1
click at [284, 489] on html "Toggle navigation Home Bank Account List Load By Website Group [ISPORT] SUPERLI…" at bounding box center [386, 244] width 772 height 489
drag, startPoint x: 347, startPoint y: 550, endPoint x: 760, endPoint y: 481, distance: 418.5
click at [400, 489] on html "Toggle navigation Home Bank Account List Load By Website Group [ISPORT] SUPERLI…" at bounding box center [386, 244] width 772 height 489
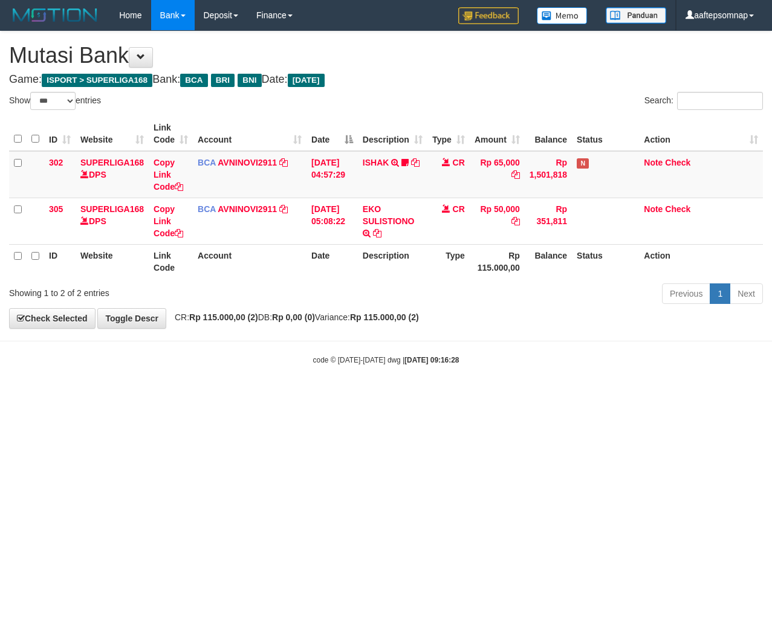
select select "***"
drag, startPoint x: 457, startPoint y: 434, endPoint x: 470, endPoint y: 431, distance: 12.9
click at [470, 396] on html "Toggle navigation Home Bank Account List Load By Website Group [ISPORT] SUPERLI…" at bounding box center [386, 198] width 772 height 396
drag, startPoint x: 508, startPoint y: 427, endPoint x: 515, endPoint y: 433, distance: 9.4
click at [508, 396] on html "Toggle navigation Home Bank Account List Load By Website Group [ISPORT] SUPERLI…" at bounding box center [386, 198] width 772 height 396
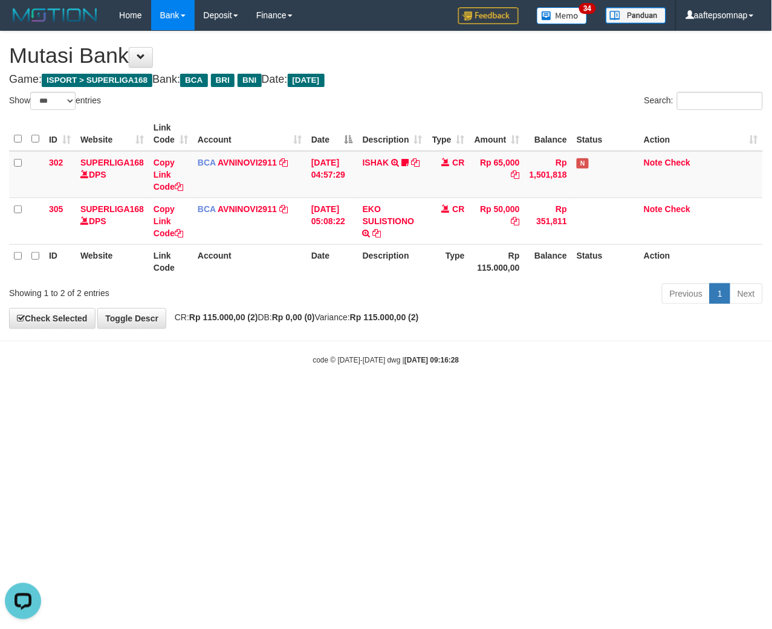
click at [518, 396] on html "Toggle navigation Home Bank Account List Load By Website Group [ISPORT] SUPERLI…" at bounding box center [386, 198] width 772 height 396
drag, startPoint x: 518, startPoint y: 431, endPoint x: 768, endPoint y: 378, distance: 255.8
click at [521, 396] on html "Toggle navigation Home Bank Account List Load By Website Group [ISPORT] SUPERLI…" at bounding box center [386, 198] width 772 height 396
select select "***"
click at [353, 396] on html "Toggle navigation Home Bank Account List Load By Website Group [ISPORT] SUPERLI…" at bounding box center [386, 198] width 772 height 396
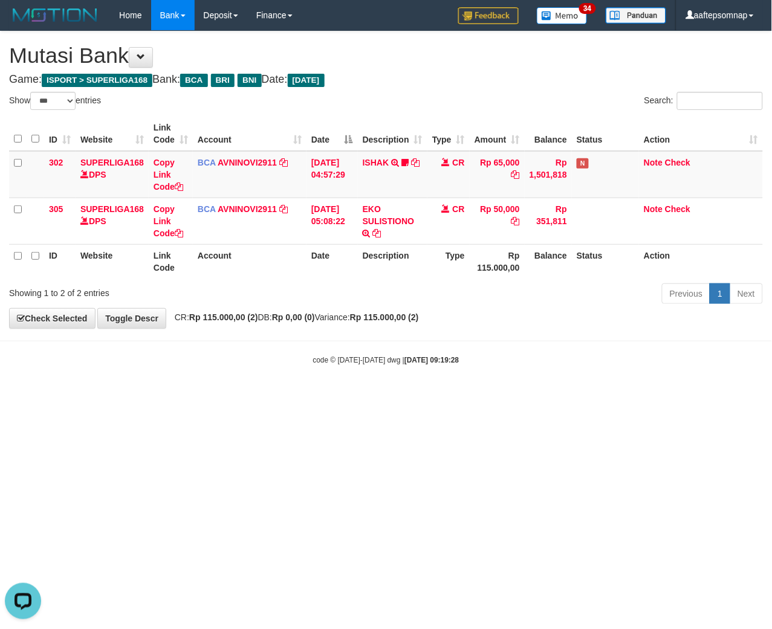
click at [357, 396] on html "Toggle navigation Home Bank Account List Load By Website Group [ISPORT] SUPERLI…" at bounding box center [386, 198] width 772 height 396
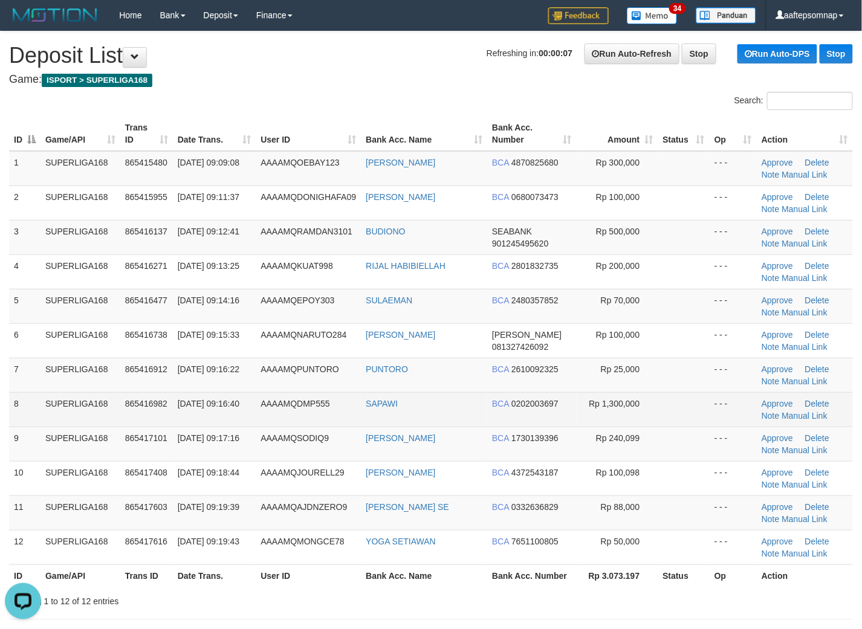
click at [434, 409] on td "SAPAWI" at bounding box center [424, 409] width 126 height 34
click at [437, 395] on td "SAPAWI" at bounding box center [424, 409] width 126 height 34
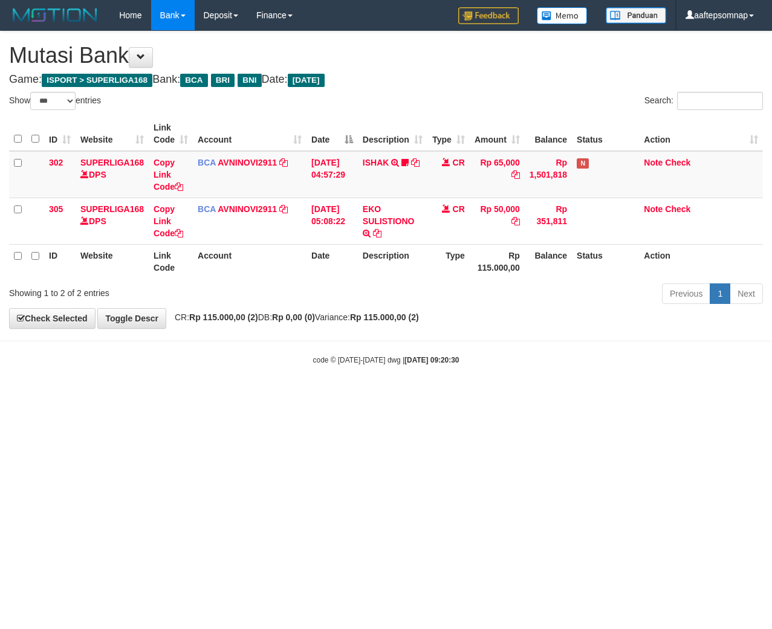
select select "***"
click at [372, 396] on html "Toggle navigation Home Bank Account List Load By Website Group [ISPORT] SUPERLI…" at bounding box center [386, 198] width 772 height 396
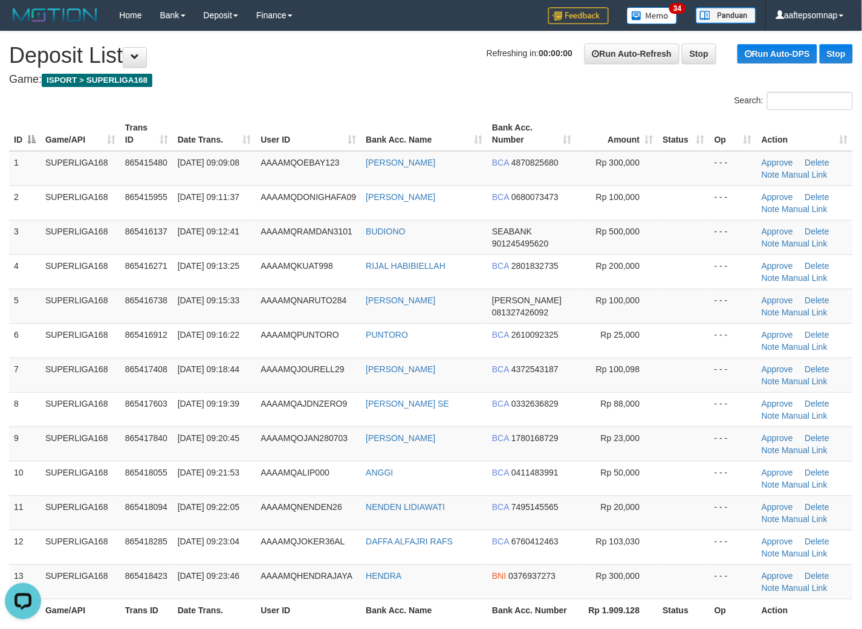
drag, startPoint x: 492, startPoint y: 93, endPoint x: 282, endPoint y: 71, distance: 212.0
click at [492, 93] on div "Search:" at bounding box center [646, 102] width 413 height 21
